Goal: Task Accomplishment & Management: Manage account settings

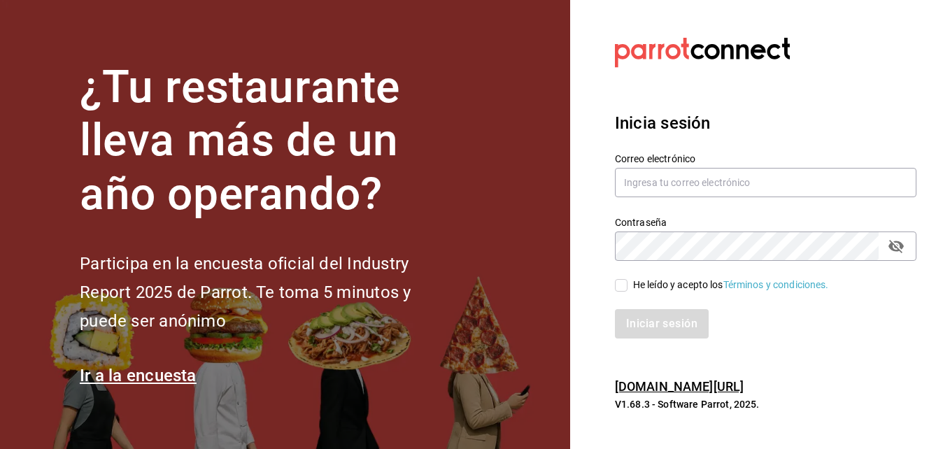
click at [620, 288] on input "He leído y acepto los Términos y condiciones." at bounding box center [621, 285] width 13 height 13
checkbox input "true"
click at [667, 311] on button "Iniciar sesión" at bounding box center [662, 323] width 95 height 29
click at [775, 176] on input "text" at bounding box center [766, 182] width 302 height 29
type input "[PERSON_NAME][EMAIL_ADDRESS][DOMAIN_NAME]"
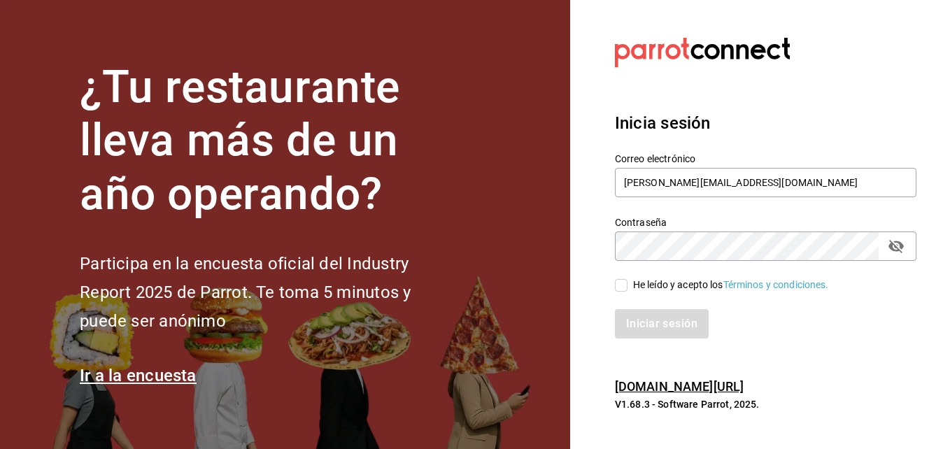
click at [626, 287] on input "He leído y acepto los Términos y condiciones." at bounding box center [621, 285] width 13 height 13
checkbox input "true"
click at [669, 320] on button "Iniciar sesión" at bounding box center [662, 323] width 95 height 29
